Goal: Task Accomplishment & Management: Manage account settings

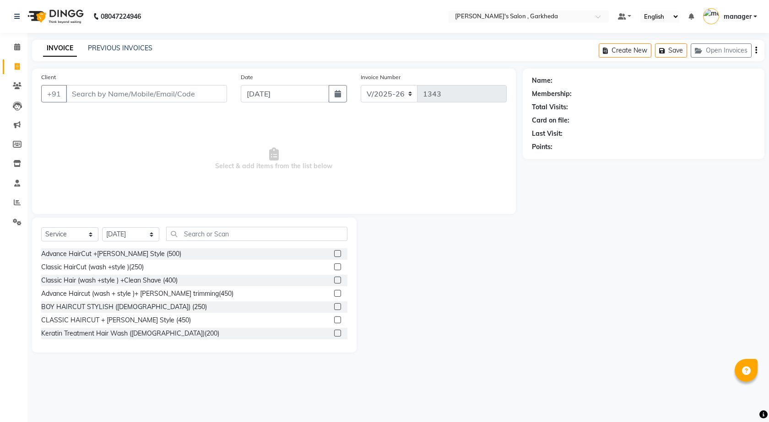
select select "7062"
select select "service"
select select "72802"
click at [14, 82] on icon at bounding box center [17, 85] width 9 height 7
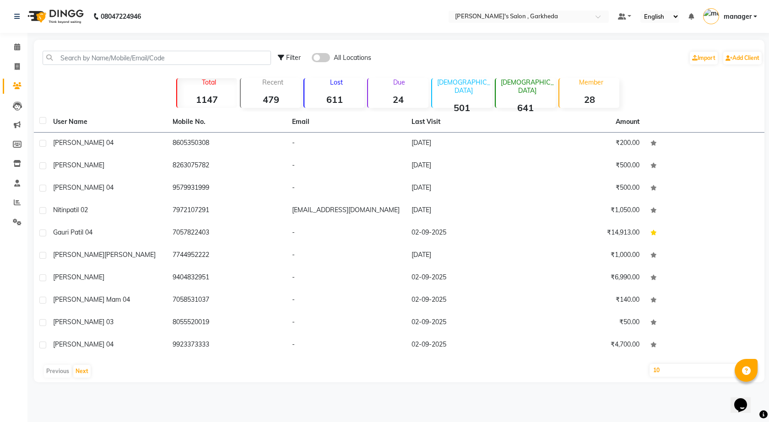
click at [325, 59] on span at bounding box center [321, 57] width 18 height 9
click at [312, 59] on input "checkbox" at bounding box center [312, 59] width 0 height 0
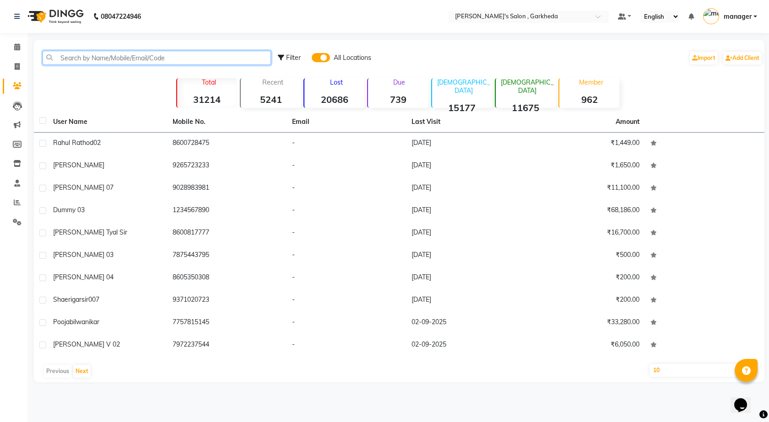
click at [183, 60] on input "text" at bounding box center [157, 58] width 228 height 14
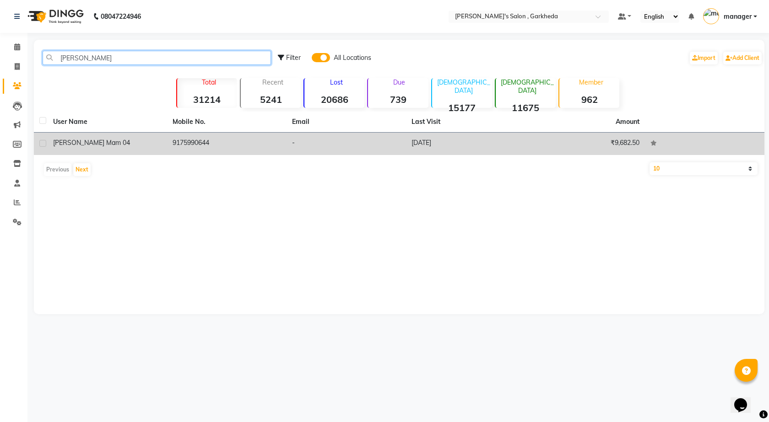
type input "[PERSON_NAME]"
click at [132, 144] on div "[PERSON_NAME] mam 04" at bounding box center [107, 143] width 108 height 10
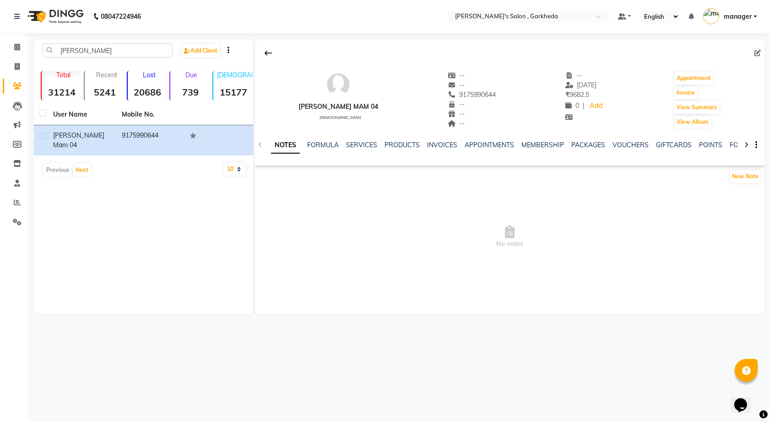
click at [371, 139] on div "NOTES FORMULA SERVICES PRODUCTS INVOICES APPOINTMENTS MEMBERSHIP PACKAGES VOUCH…" at bounding box center [509, 145] width 509 height 32
click at [371, 147] on link "SERVICES" at bounding box center [361, 145] width 31 height 8
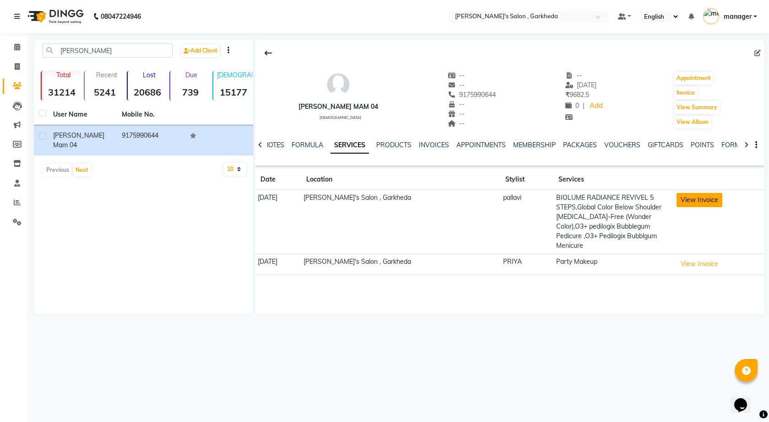
click at [707, 204] on button "View Invoice" at bounding box center [699, 200] width 46 height 14
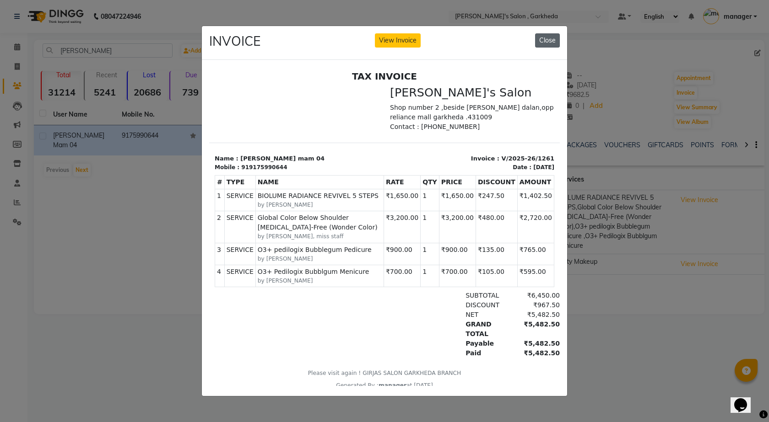
click at [544, 38] on button "Close" at bounding box center [547, 40] width 25 height 14
